Goal: Check status: Check status

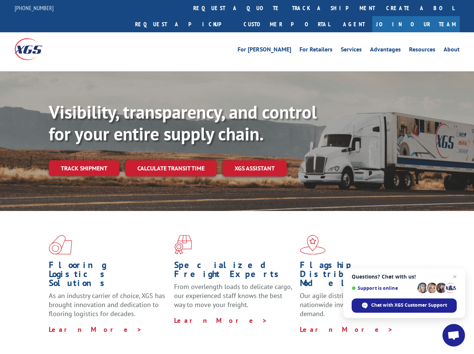
click at [237, 177] on div "Visibility, transparency, and control for your entire supply chain. Track shipm…" at bounding box center [261, 153] width 425 height 105
click at [286, 8] on link "track a shipment" at bounding box center [333, 8] width 94 height 16
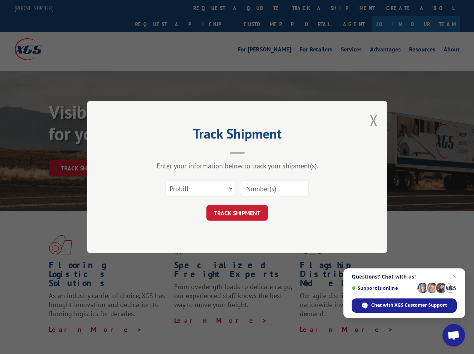
click at [262, 8] on div "Track Shipment Enter your information below to track your shipment(s). Select c…" at bounding box center [237, 177] width 474 height 354
click at [309, 8] on div "Track Shipment Enter your information below to track your shipment(s). Select c…" at bounding box center [237, 177] width 474 height 354
click at [84, 152] on div "Track Shipment Enter your information below to track your shipment(s). Select c…" at bounding box center [237, 177] width 474 height 354
click at [170, 152] on header "Track Shipment" at bounding box center [237, 141] width 225 height 26
click at [255, 152] on header "Track Shipment" at bounding box center [237, 141] width 225 height 26
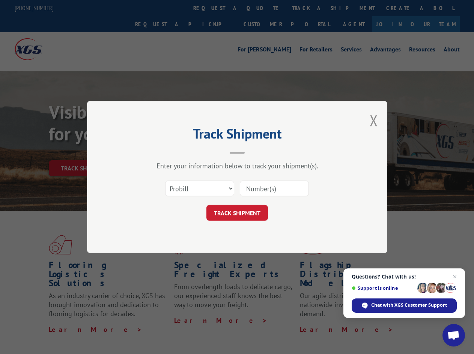
click at [454, 335] on span "Open chat" at bounding box center [454, 336] width 12 height 11
